Goal: Find specific page/section: Find specific page/section

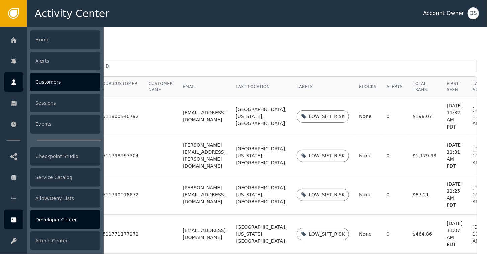
click at [48, 219] on div "Developer Center" at bounding box center [65, 219] width 70 height 19
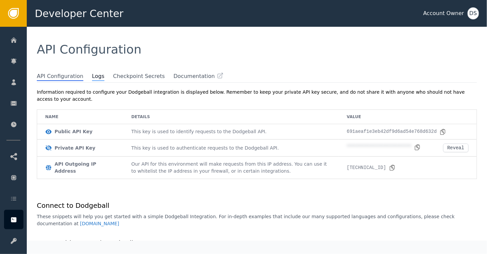
click at [92, 76] on span "Logs" at bounding box center [98, 76] width 12 height 9
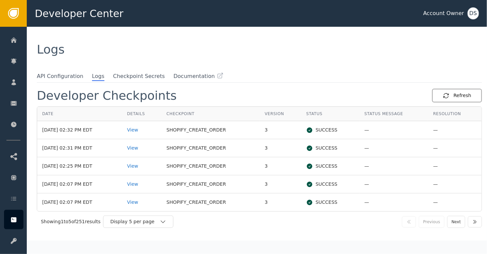
click at [454, 93] on div "Refresh" at bounding box center [457, 95] width 28 height 7
click at [455, 97] on div "Refresh" at bounding box center [457, 95] width 28 height 7
click at [162, 216] on div "Display 5 per page" at bounding box center [138, 222] width 70 height 12
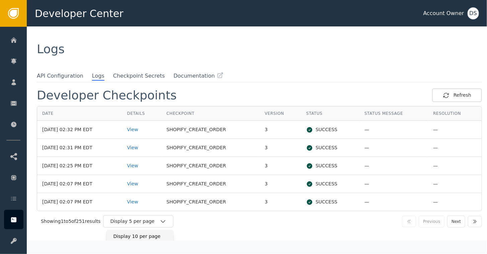
click at [131, 231] on div "Display 10 per page" at bounding box center [140, 236] width 67 height 12
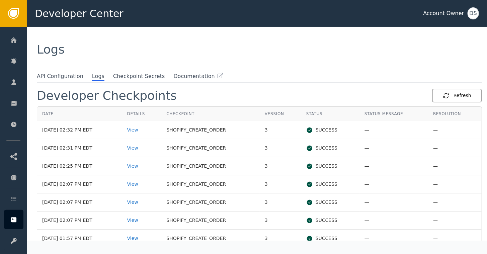
click at [456, 94] on div "Refresh" at bounding box center [457, 95] width 28 height 7
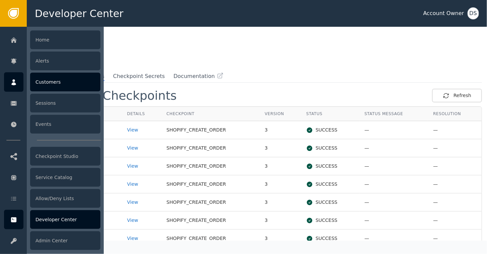
click at [58, 78] on div "Customers" at bounding box center [65, 82] width 70 height 19
